Goal: Information Seeking & Learning: Learn about a topic

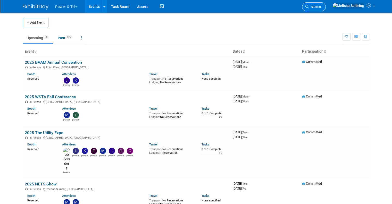
click at [321, 7] on span "Search" at bounding box center [315, 7] width 12 height 4
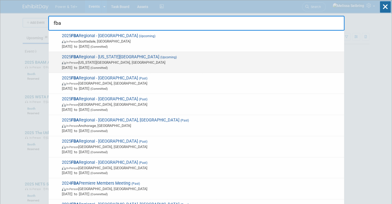
type input "fba"
click at [117, 55] on span "2025 FBA Regional - Kansas City (Upcoming) In-Person Kansas City, MO Nov 11, 20…" at bounding box center [200, 62] width 281 height 16
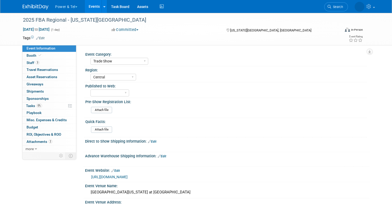
select select "Trade Show"
select select "Central"
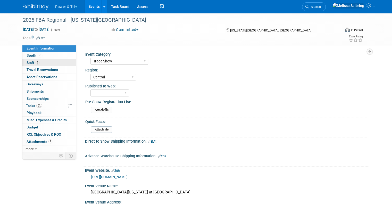
click at [27, 61] on span "Staff 3" at bounding box center [33, 63] width 13 height 4
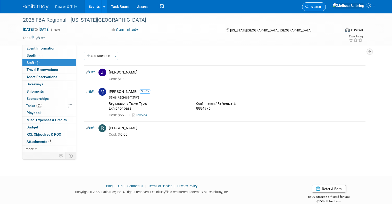
click at [321, 7] on span "Search" at bounding box center [315, 7] width 12 height 4
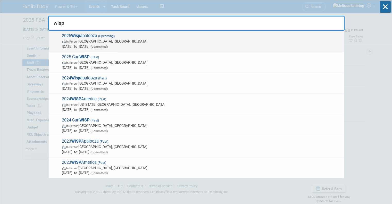
type input "wisp"
click at [89, 36] on span "2025 Wisp apalooza (Upcoming) In-Person Las Vegas, NV Oct 13, 2025 to Oct 16, 2…" at bounding box center [200, 41] width 281 height 16
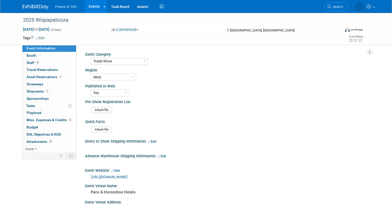
select select "Trade Show"
select select "West"
select select "Yes"
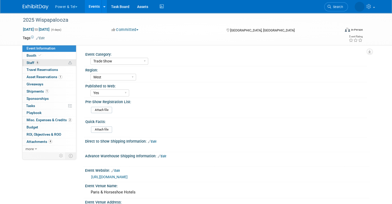
click at [27, 61] on span "Staff 6" at bounding box center [33, 63] width 13 height 4
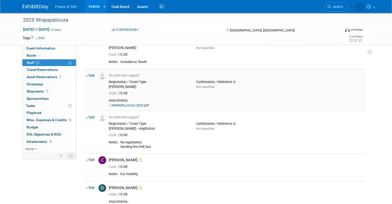
scroll to position [77, 0]
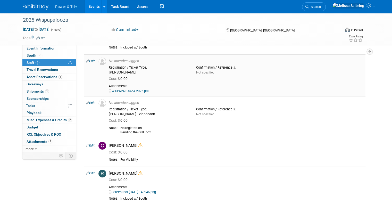
click at [124, 90] on link "WISPAPALOOZA 2025.pdf" at bounding box center [129, 91] width 40 height 4
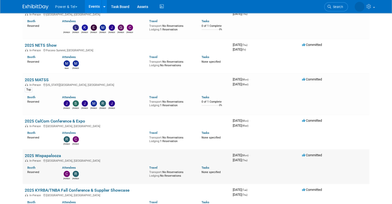
scroll to position [180, 0]
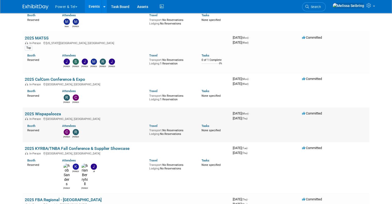
click at [37, 111] on link "2025 Wispapalooza" at bounding box center [43, 113] width 36 height 5
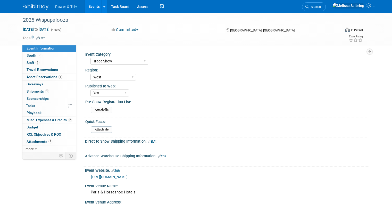
select select "Trade Show"
select select "West"
select select "Yes"
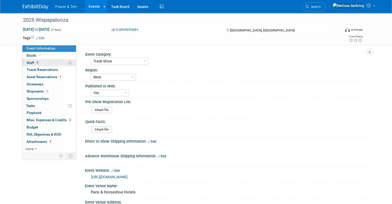
click at [27, 62] on span "Staff 6" at bounding box center [33, 63] width 13 height 4
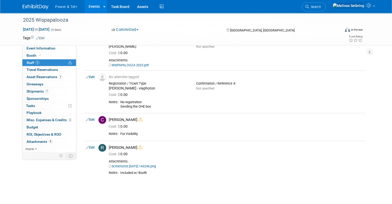
scroll to position [77, 0]
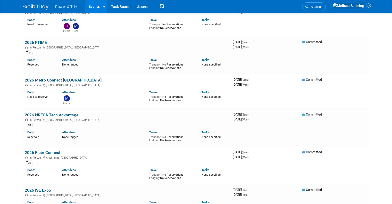
scroll to position [960, 0]
